Goal: Check status: Check status

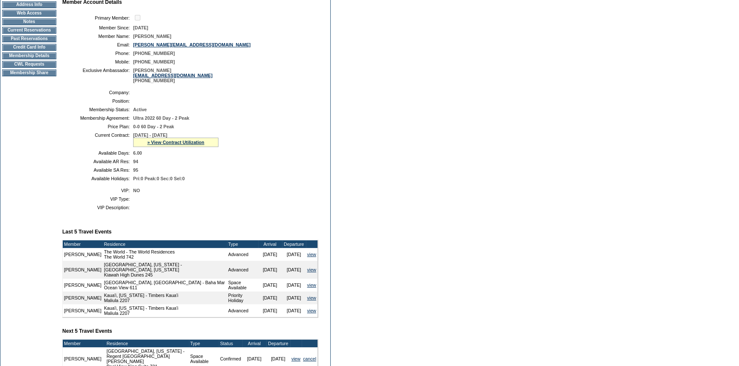
scroll to position [89, 0]
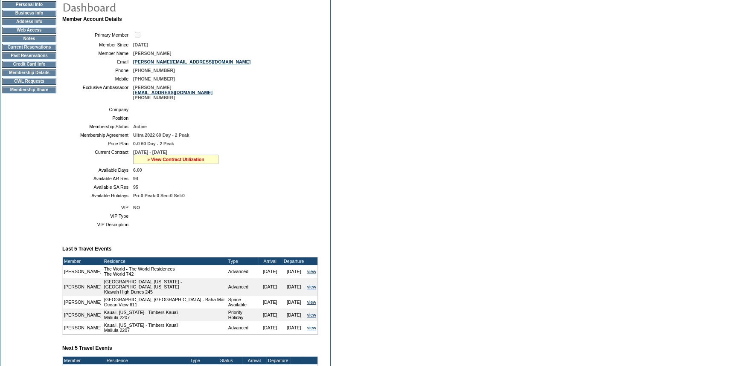
click at [167, 159] on link "» View Contract Utilization" at bounding box center [175, 159] width 57 height 5
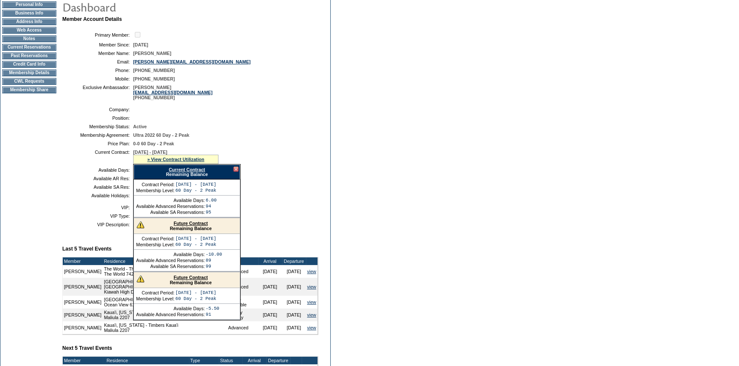
click at [179, 225] on link "Future Contract" at bounding box center [191, 223] width 34 height 5
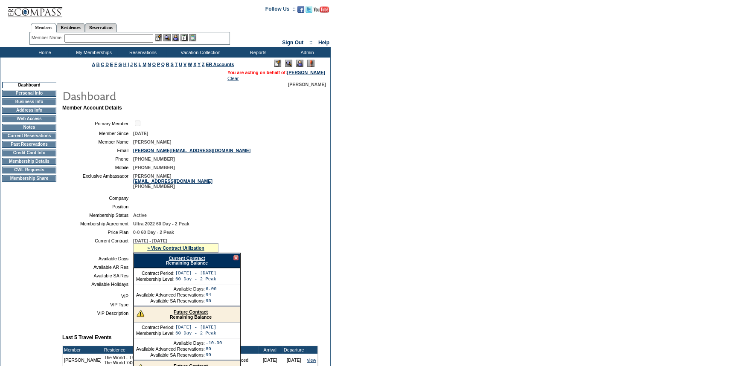
scroll to position [0, 0]
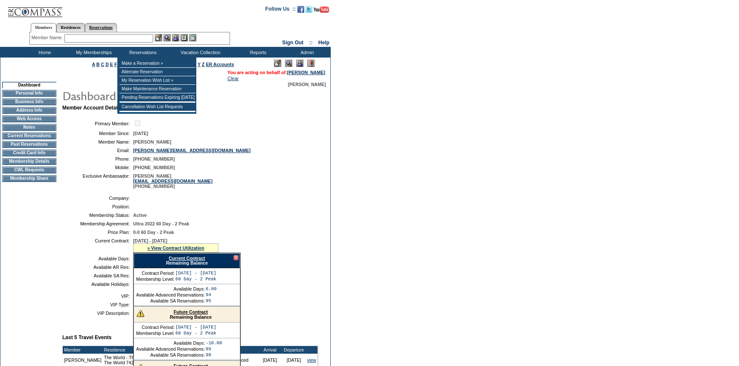
click at [117, 24] on link "Reservations" at bounding box center [101, 27] width 32 height 9
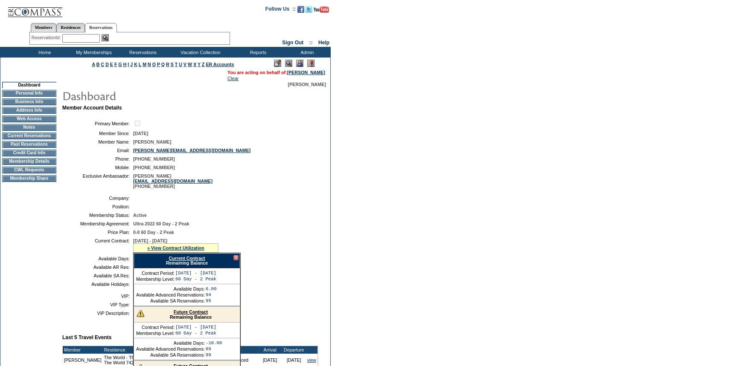
click at [94, 40] on input "text" at bounding box center [81, 38] width 38 height 9
paste input "1659820"
type input "1659820"
click at [109, 37] on img at bounding box center [104, 37] width 7 height 7
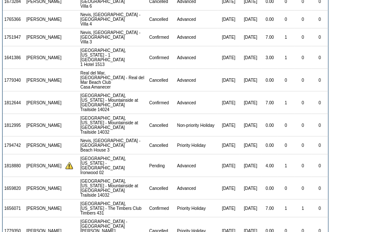
scroll to position [155, 0]
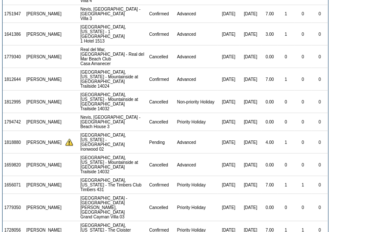
click at [14, 154] on td "1659820" at bounding box center [14, 165] width 22 height 23
copy td "1659820"
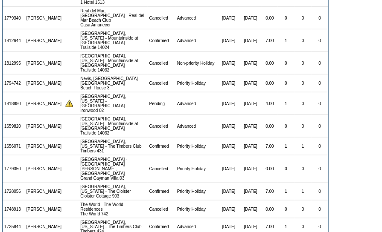
click at [15, 52] on td "1812995" at bounding box center [14, 63] width 22 height 23
copy td "1812995"
click at [6, 29] on td "1812644" at bounding box center [14, 40] width 22 height 23
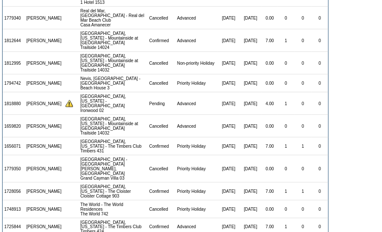
copy td "1812644"
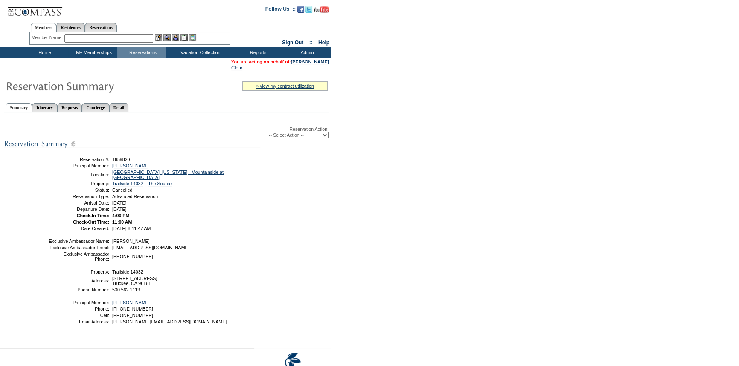
click at [129, 105] on link "Detail" at bounding box center [119, 107] width 20 height 9
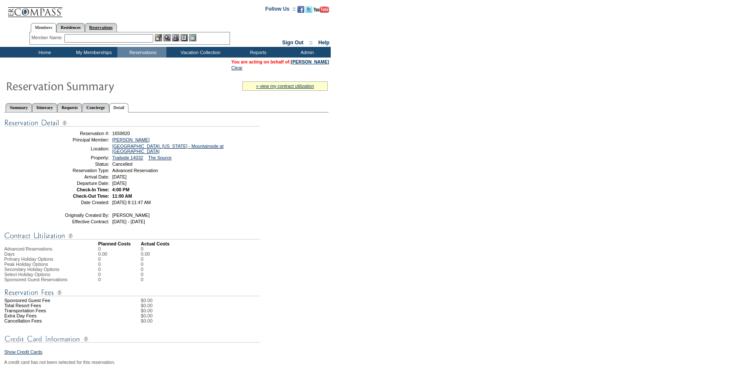
click at [117, 28] on link "Reservations" at bounding box center [101, 27] width 32 height 9
click at [74, 42] on input "text" at bounding box center [81, 38] width 38 height 9
paste input "1812995"
type input "1812995"
click at [109, 37] on img at bounding box center [104, 37] width 7 height 7
